Goal: Information Seeking & Learning: Learn about a topic

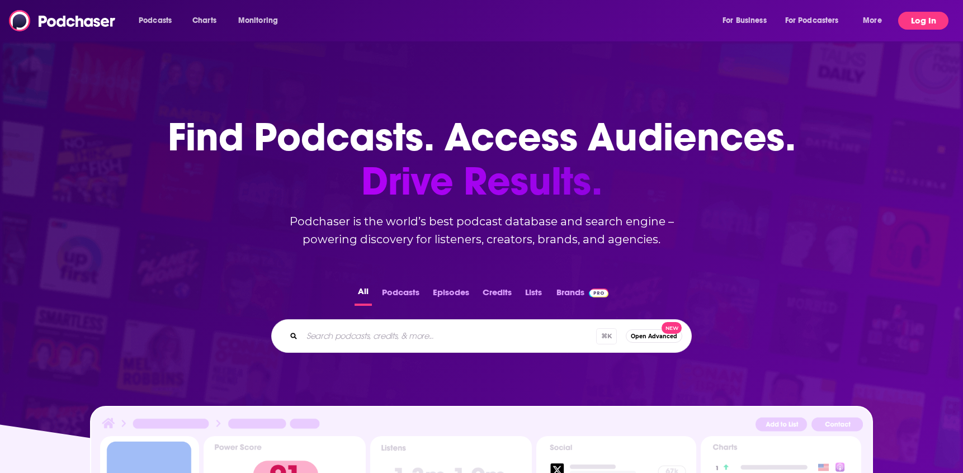
click at [922, 22] on button "Log In" at bounding box center [923, 21] width 50 height 18
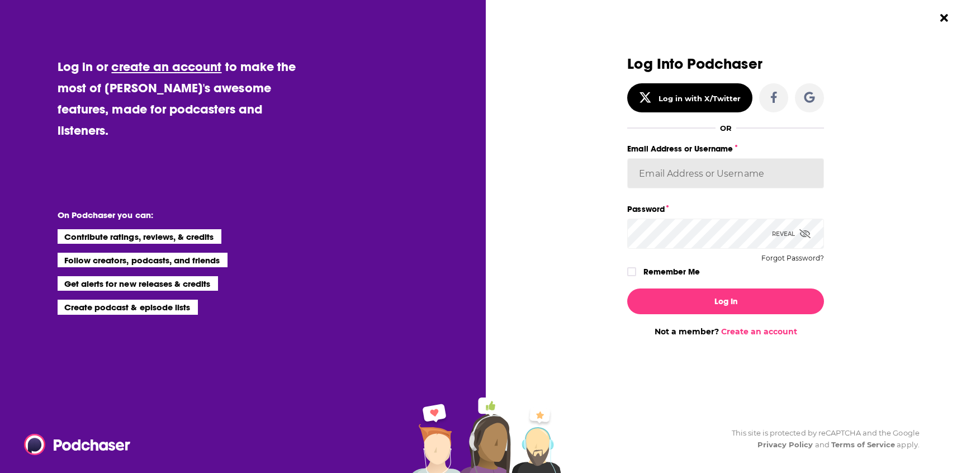
click at [693, 178] on input "Email Address or Username" at bounding box center [725, 173] width 197 height 30
type input "[EMAIL_ADDRESS][DOMAIN_NAME]"
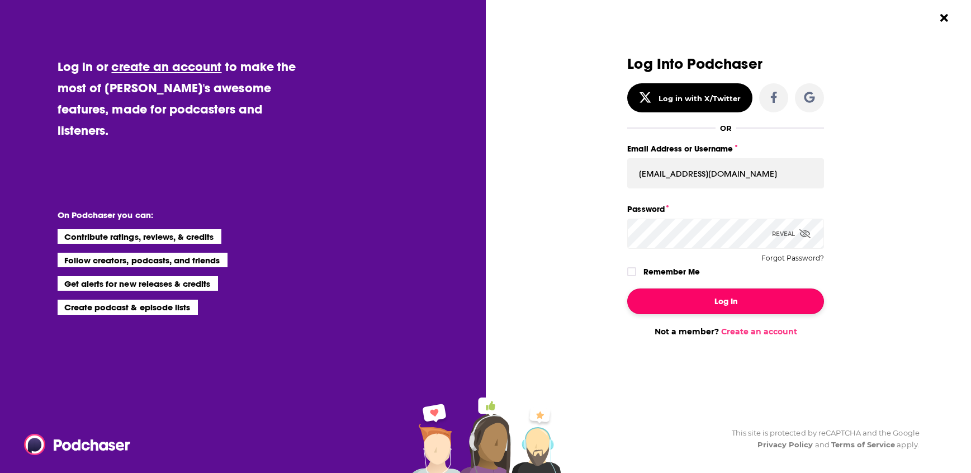
click at [697, 301] on button "Log In" at bounding box center [725, 302] width 197 height 26
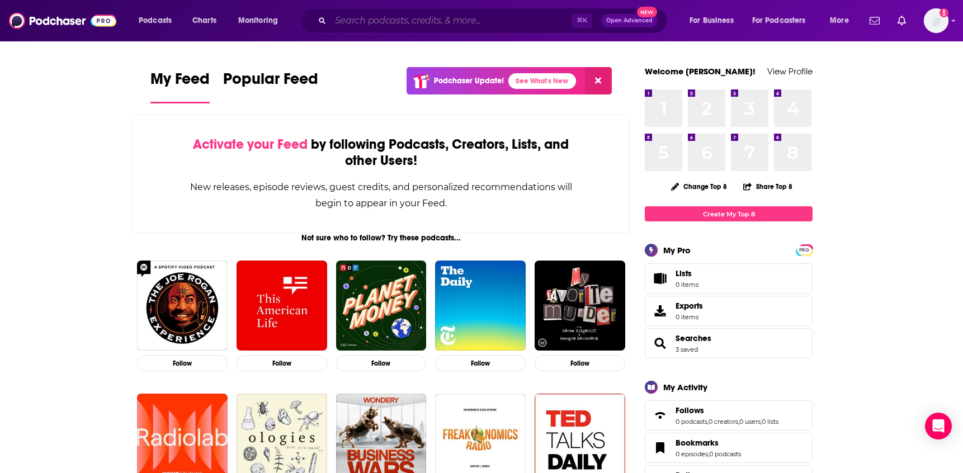
click at [367, 23] on input "Search podcasts, credits, & more..." at bounding box center [450, 21] width 241 height 18
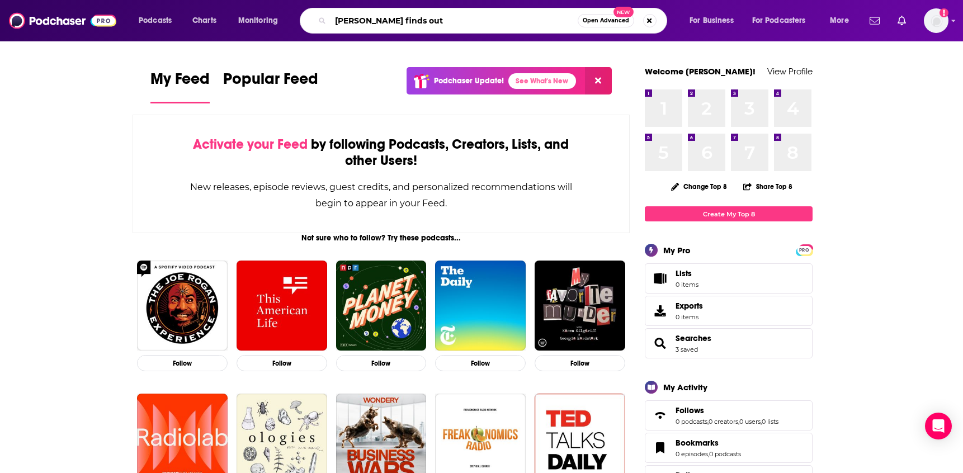
type input "[PERSON_NAME] finds out"
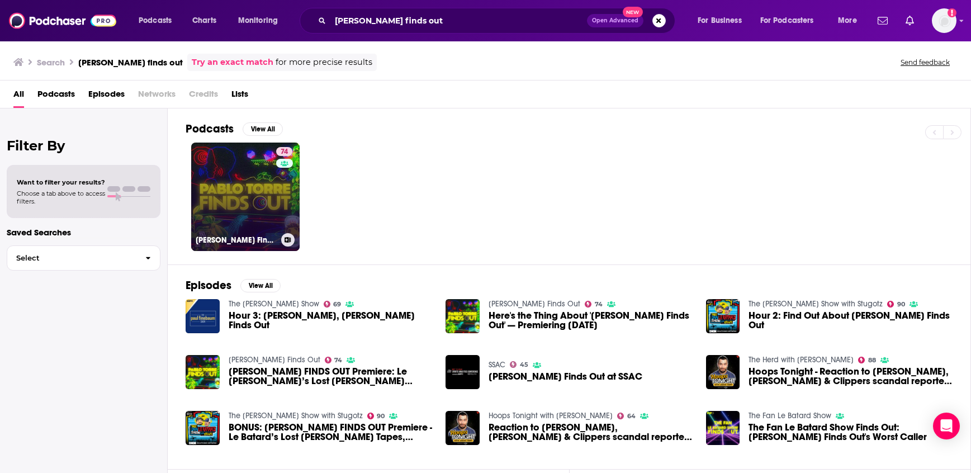
click at [264, 191] on link "74 [PERSON_NAME] Finds Out" at bounding box center [245, 197] width 108 height 108
